Goal: Check status

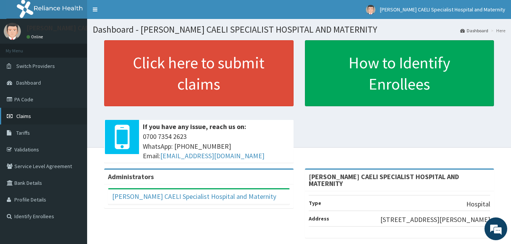
click at [28, 115] on span "Claims" at bounding box center [23, 116] width 15 height 7
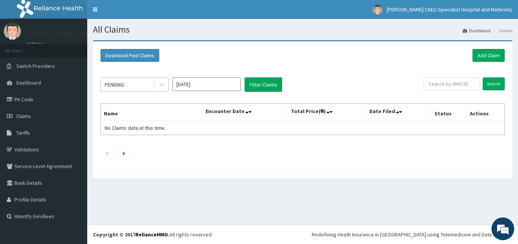
click at [151, 83] on div "PENDING" at bounding box center [127, 84] width 53 height 12
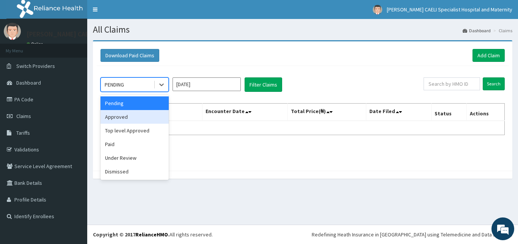
click at [139, 114] on div "Approved" at bounding box center [134, 117] width 68 height 14
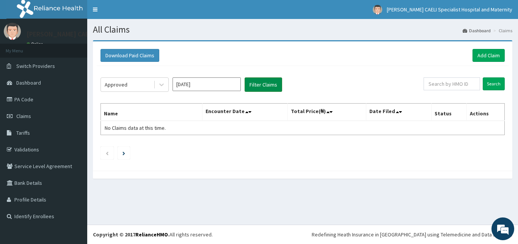
click at [270, 86] on button "Filter Claims" at bounding box center [263, 84] width 38 height 14
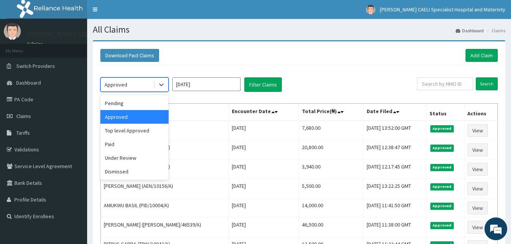
click at [147, 84] on div "Approved" at bounding box center [127, 84] width 53 height 12
